Goal: Transaction & Acquisition: Download file/media

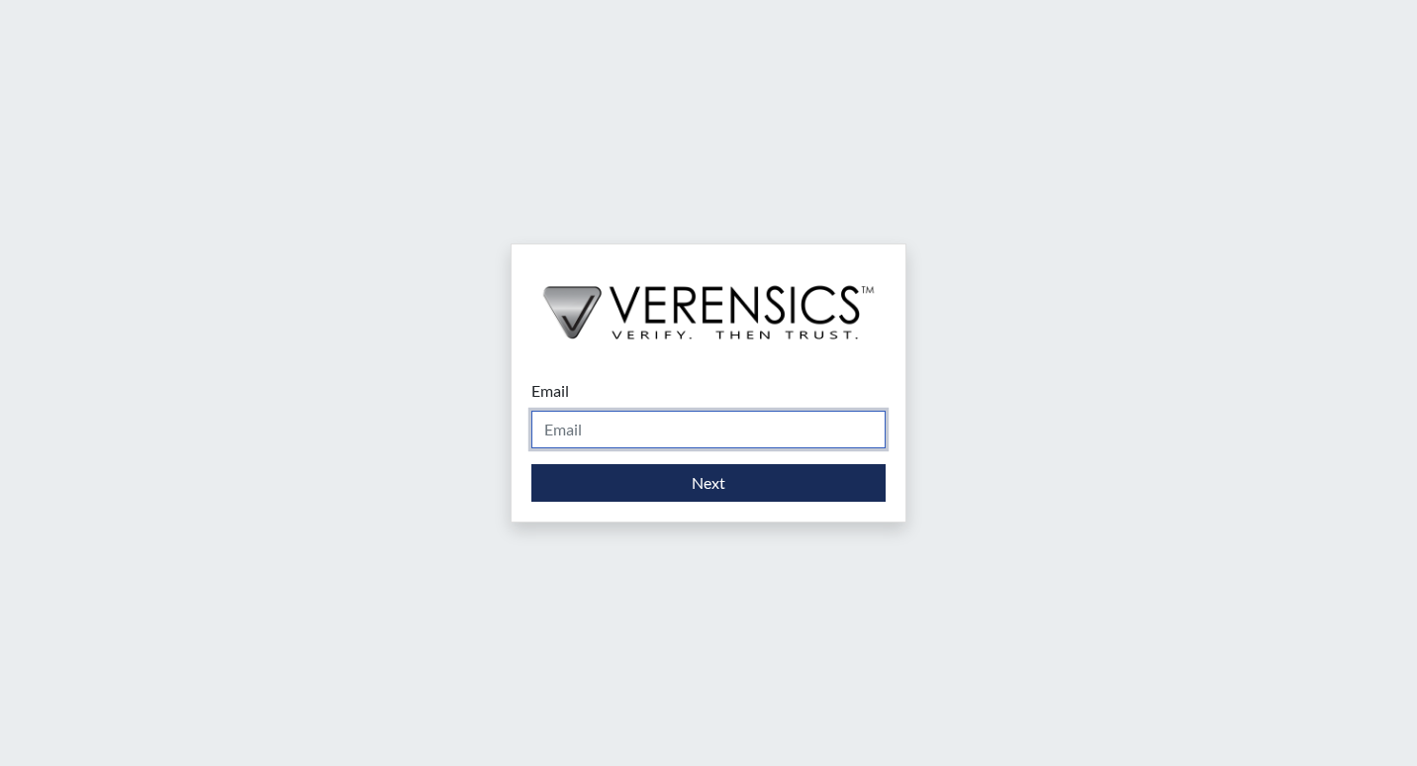
click at [648, 437] on input "Email" at bounding box center [708, 430] width 354 height 38
type input "[PERSON_NAME][EMAIL_ADDRESS][PERSON_NAME][DOMAIN_NAME]"
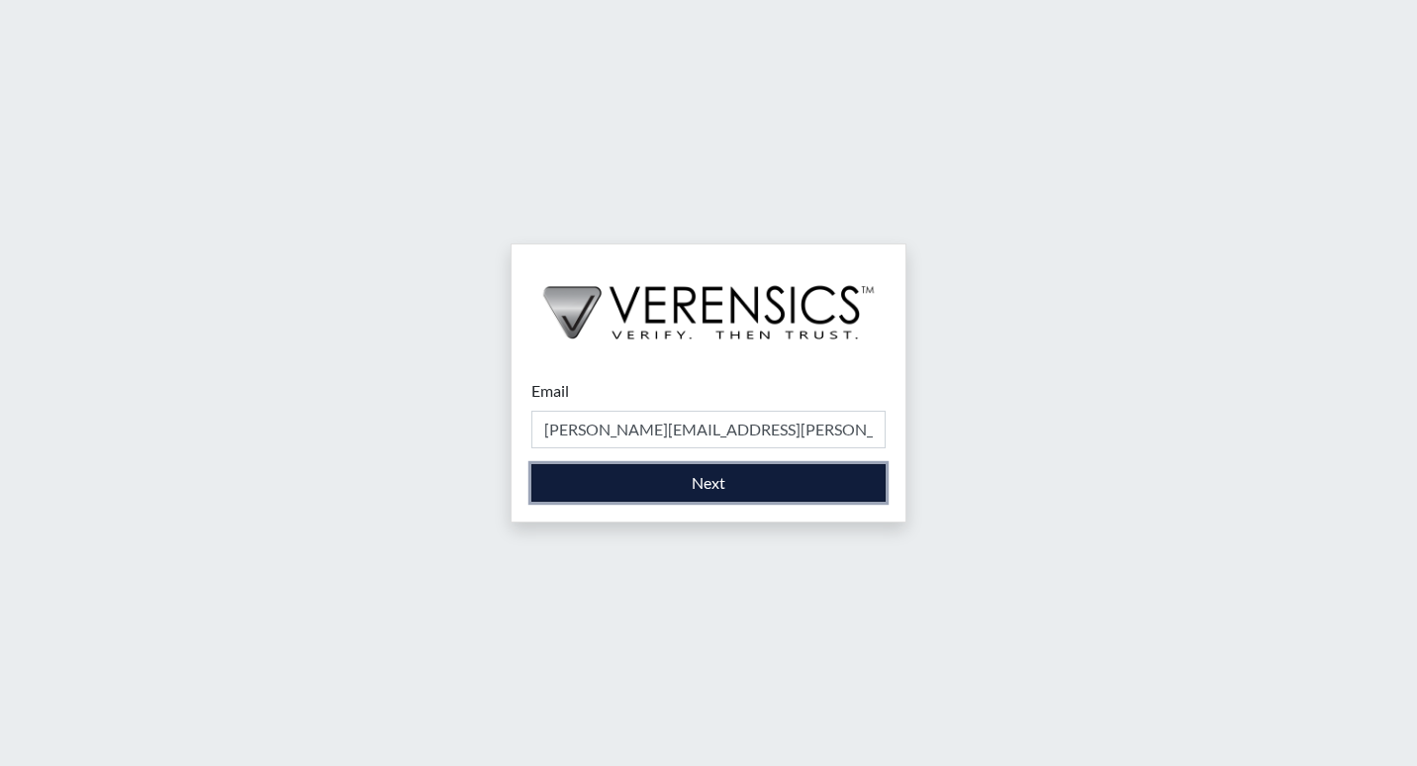
click at [639, 482] on button "Next" at bounding box center [708, 483] width 354 height 38
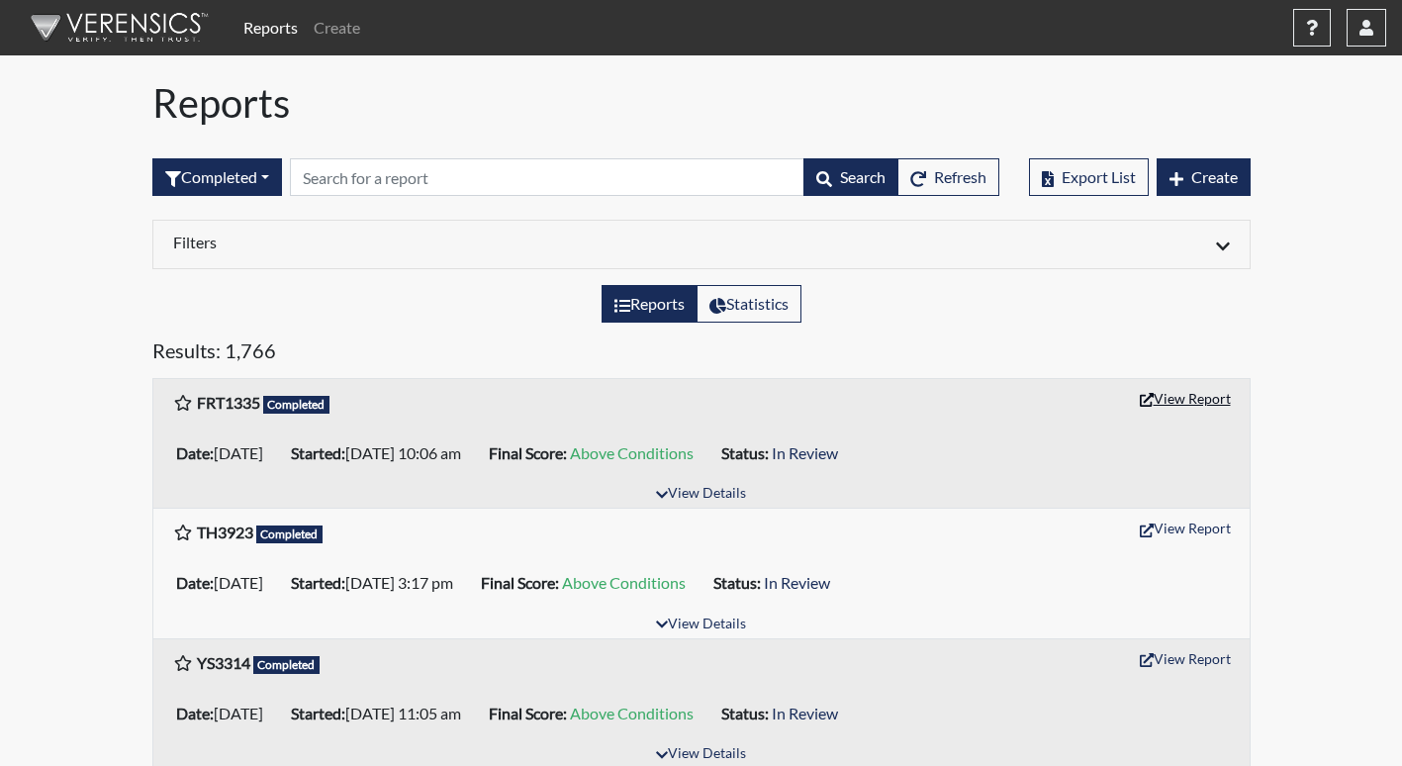
click at [1167, 394] on button "View Report" at bounding box center [1185, 398] width 109 height 31
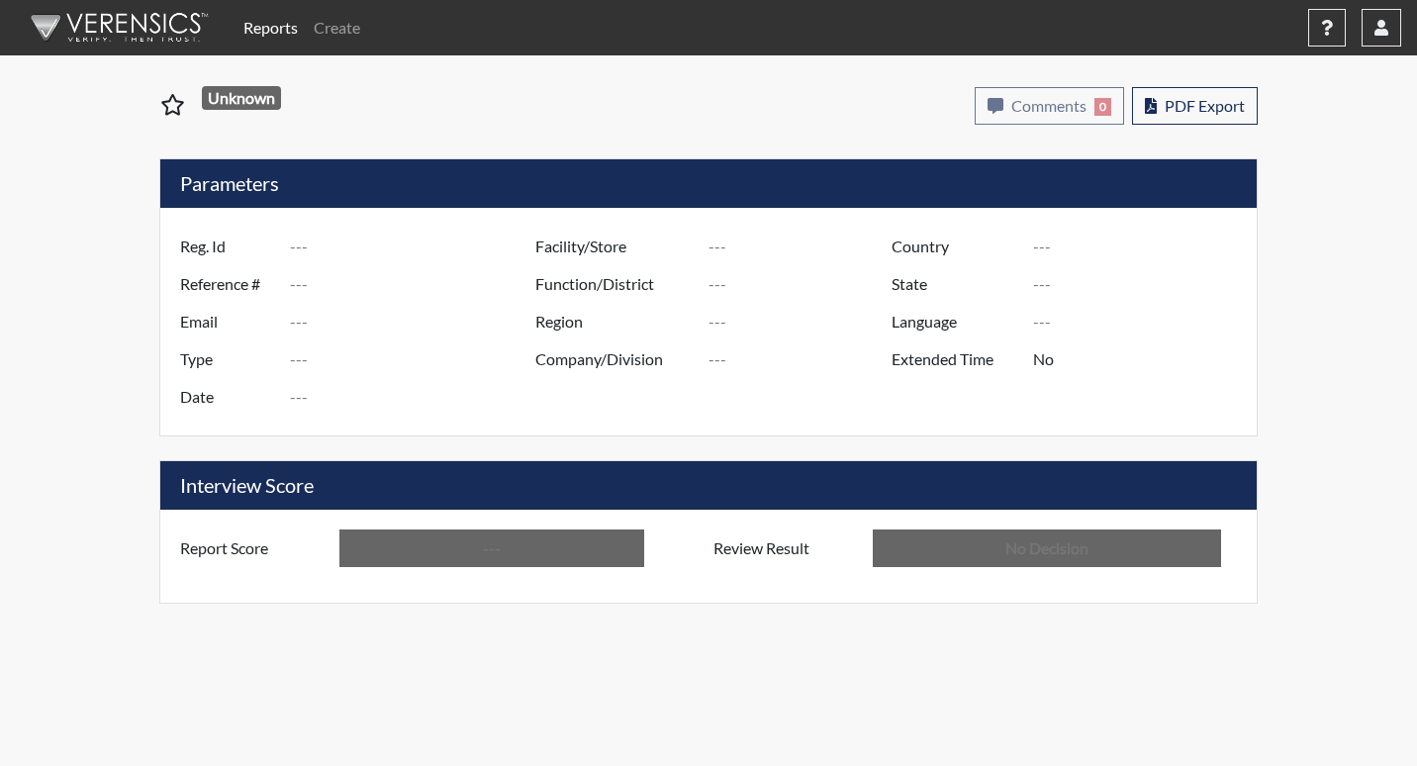
type input "FRT1335"
type input "51607"
type input "---"
type input "Corrections Pre-Employment"
type input "[DATE]"
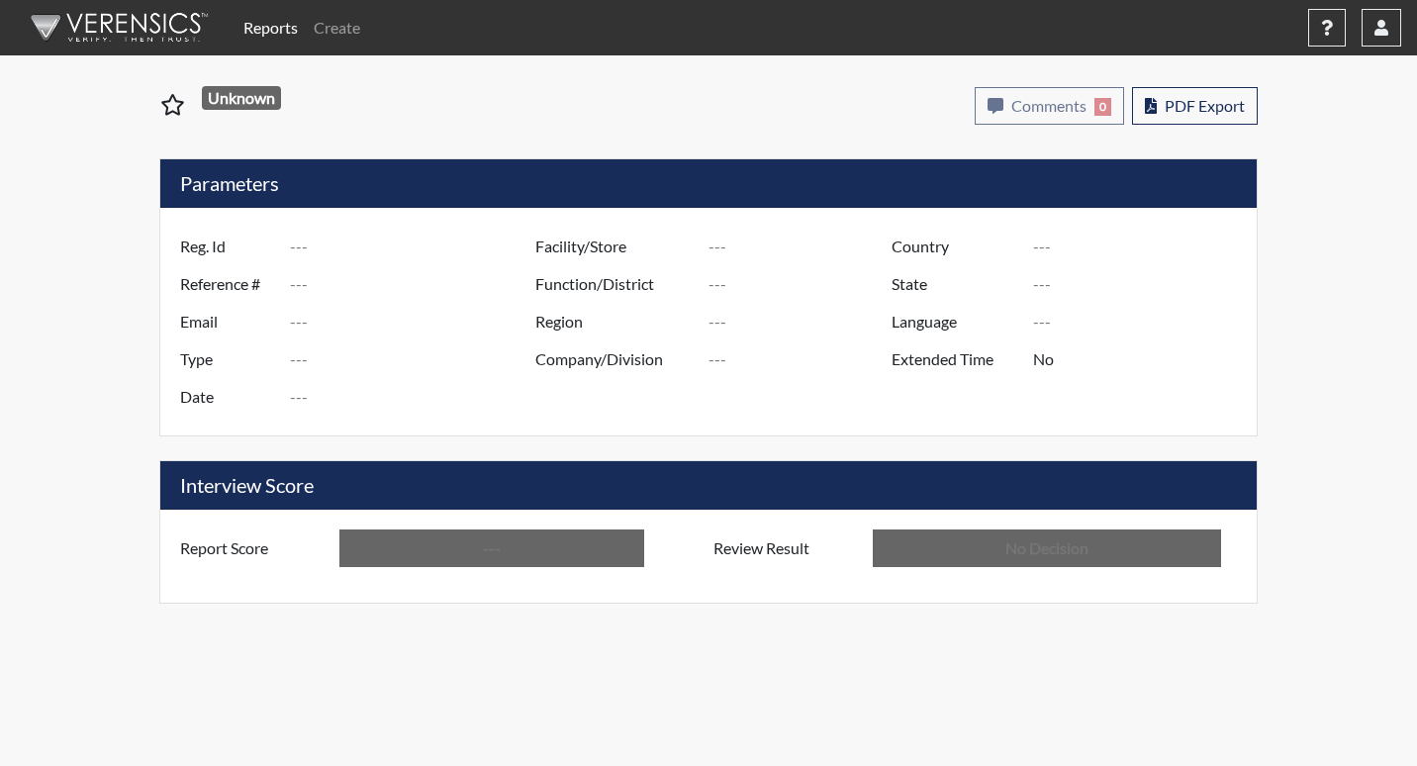
type input "[PERSON_NAME]"
type input "[GEOGRAPHIC_DATA]"
type input "[US_STATE]"
type input "English"
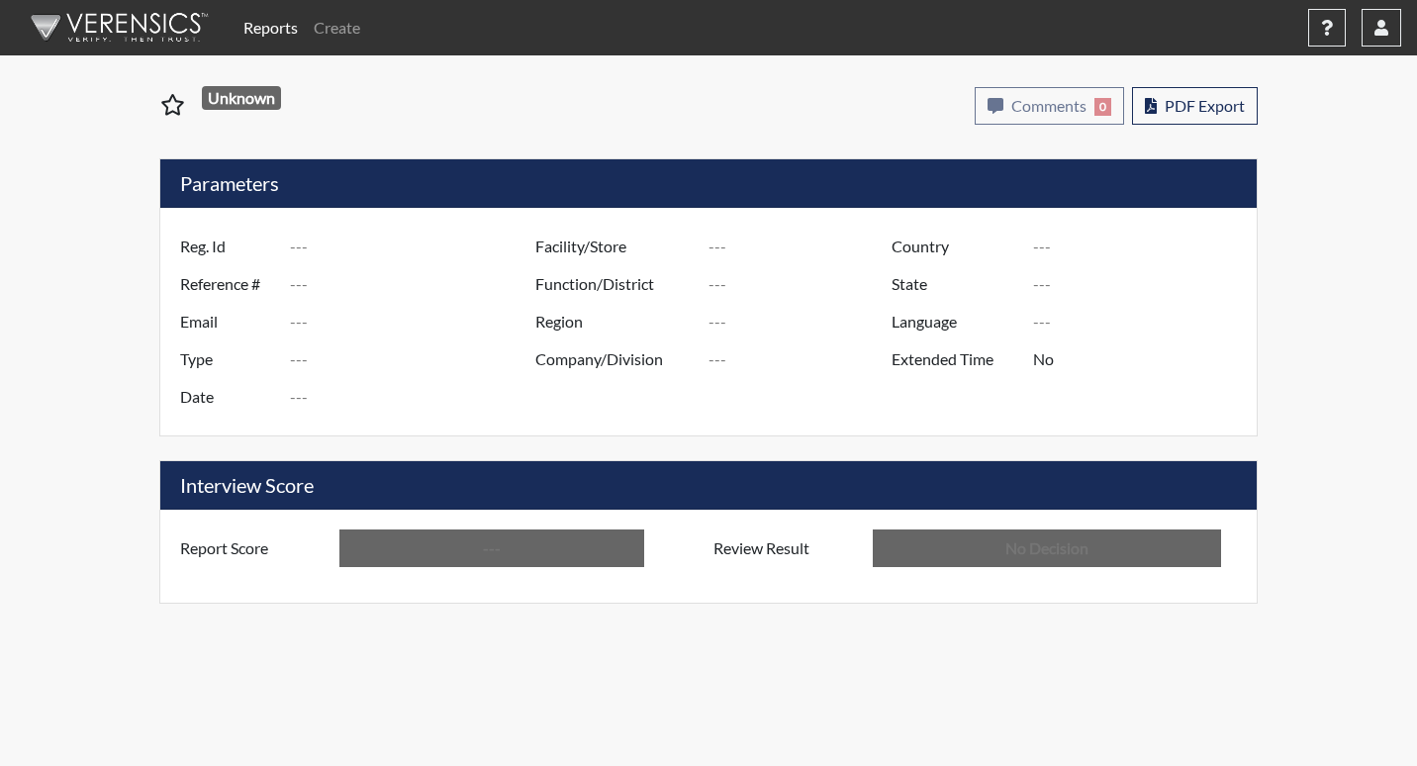
type input "Above Conditions"
type input "In Review"
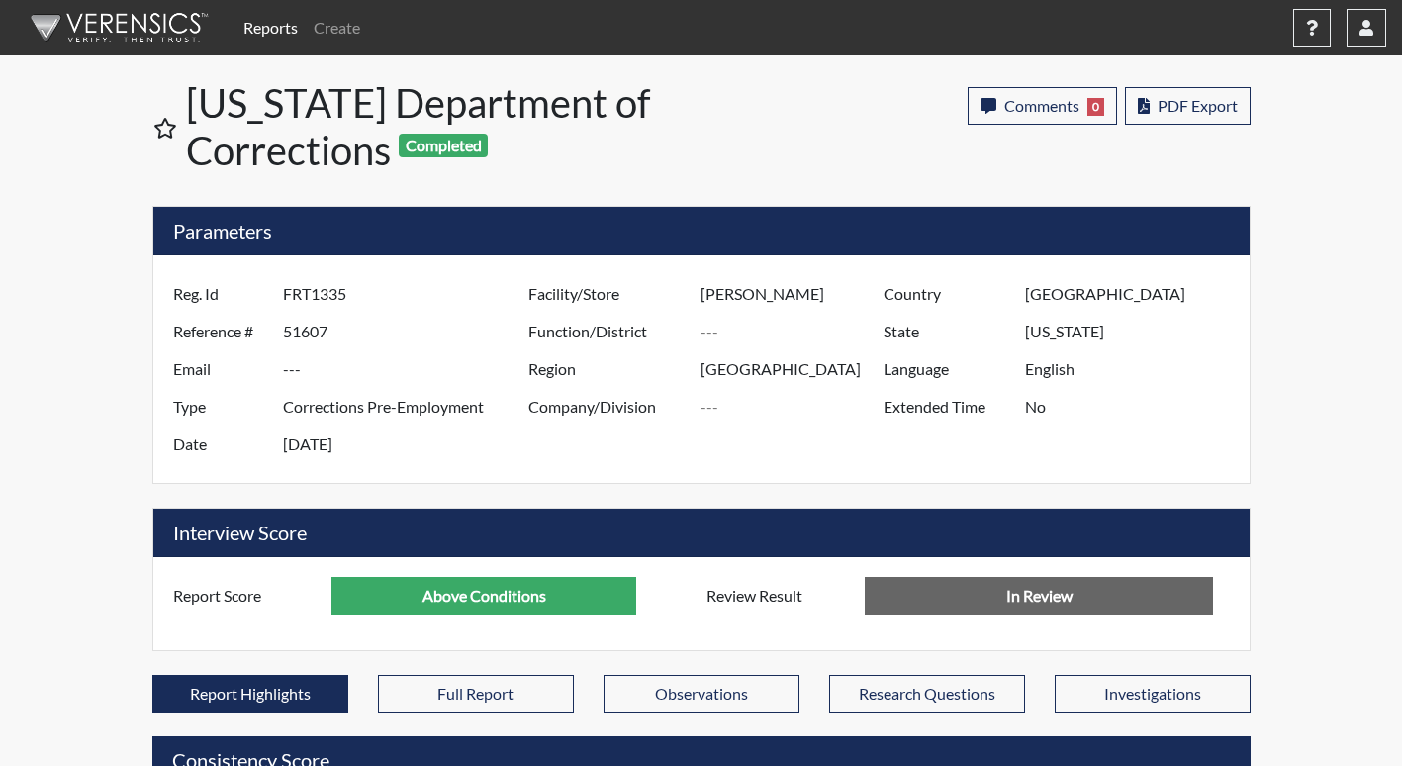
scroll to position [329, 822]
click at [1222, 111] on span "PDF Export" at bounding box center [1198, 105] width 80 height 19
